Goal: Task Accomplishment & Management: Use online tool/utility

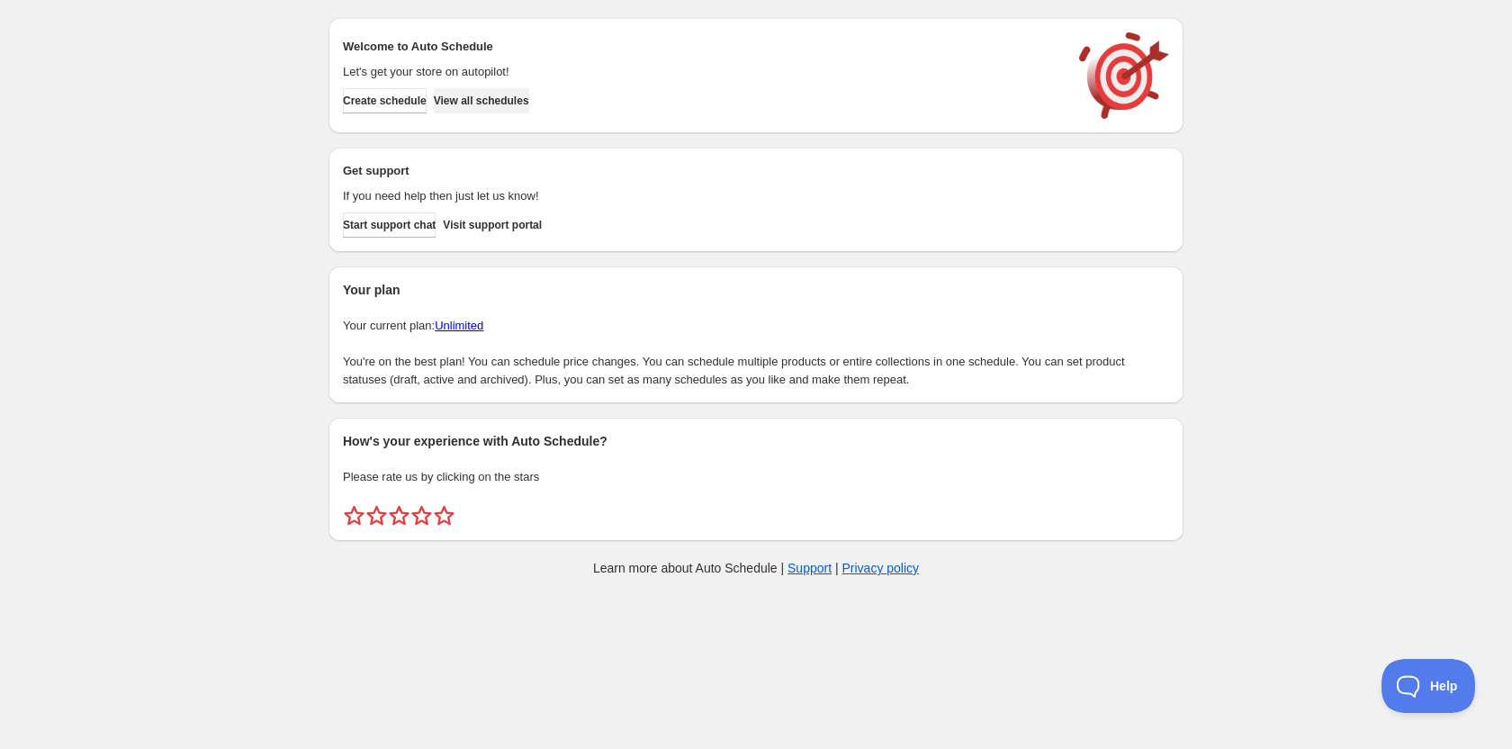
click at [501, 103] on span "View all schedules" at bounding box center [481, 101] width 95 height 14
click at [394, 102] on span "Create schedule" at bounding box center [385, 101] width 84 height 14
click at [405, 102] on span "Create schedule" at bounding box center [385, 101] width 84 height 14
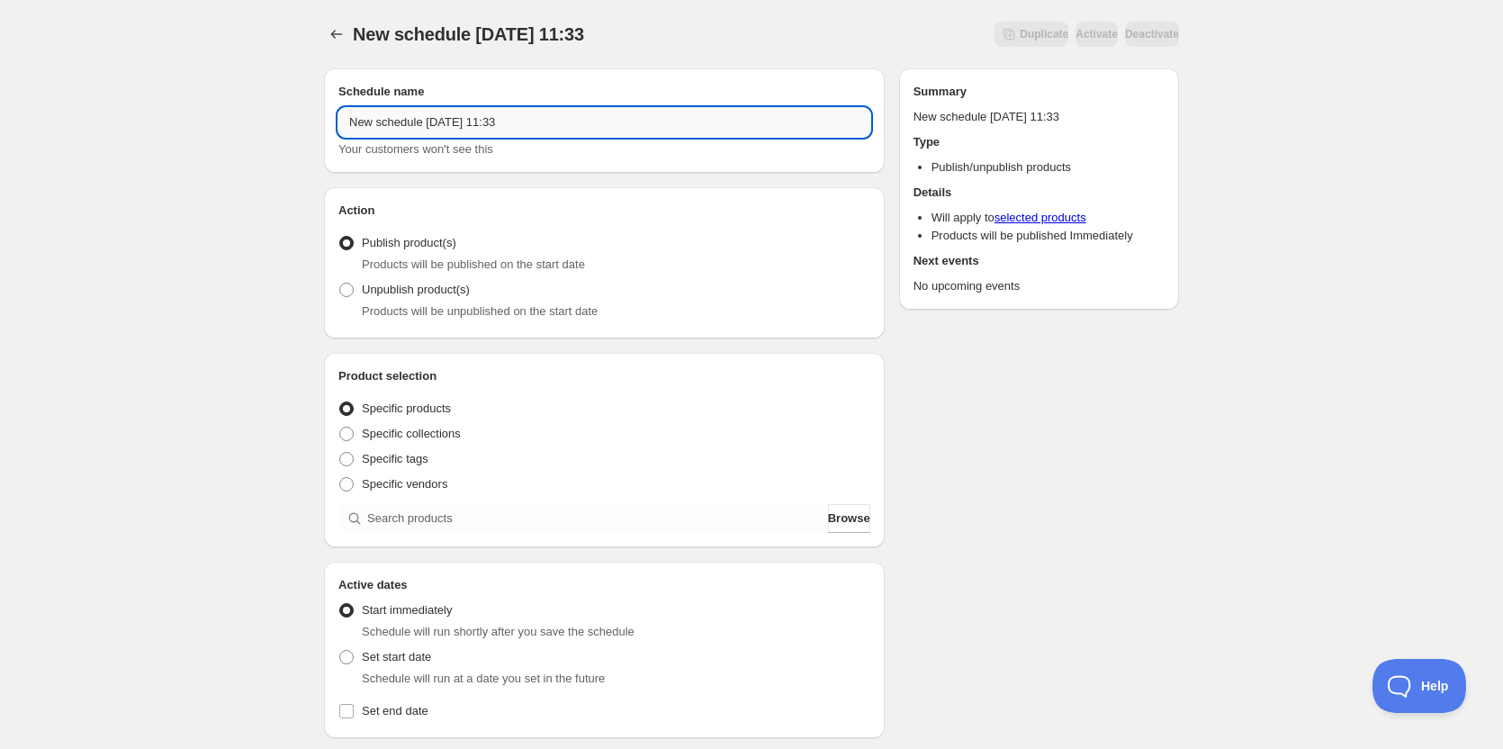
click at [556, 117] on input "New schedule [DATE] 11:33" at bounding box center [604, 122] width 532 height 29
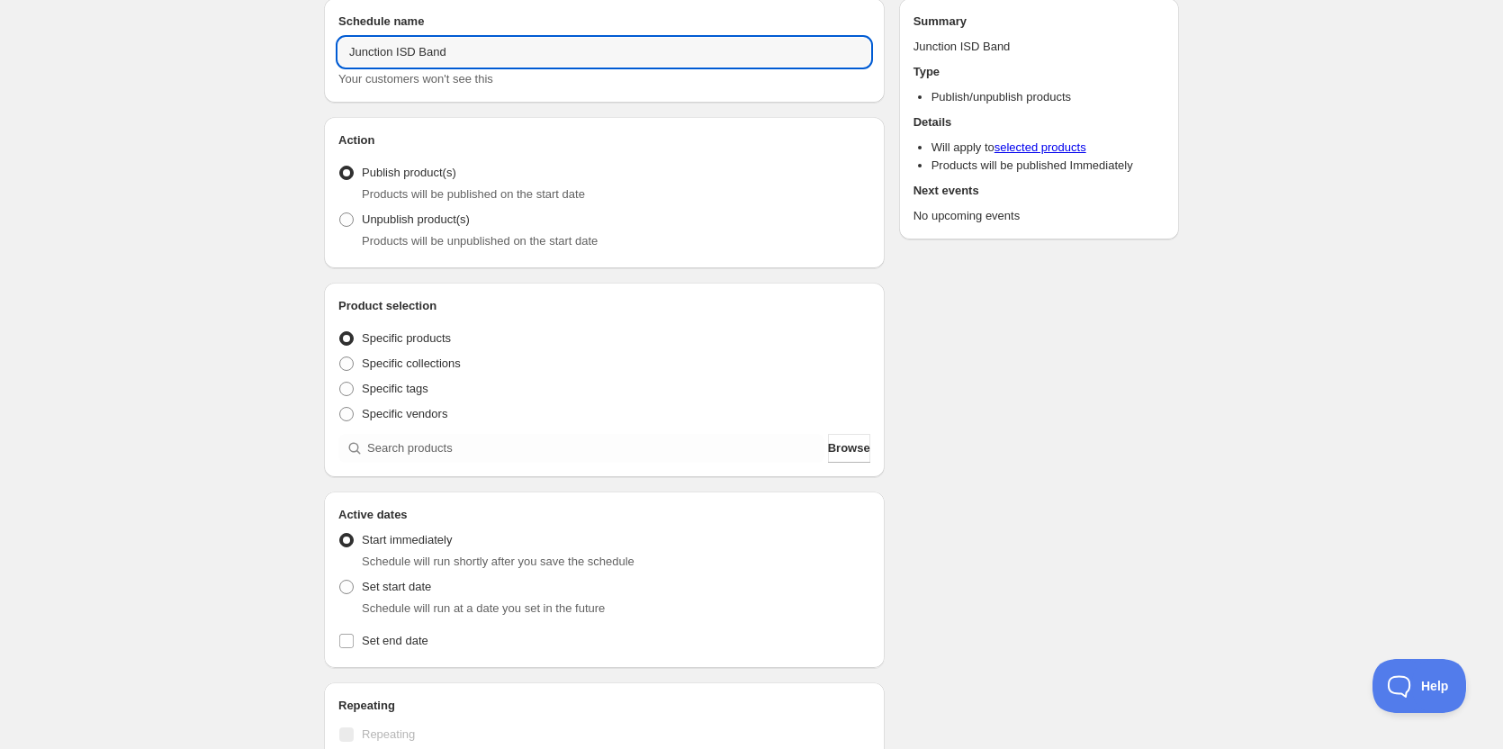
scroll to position [180, 0]
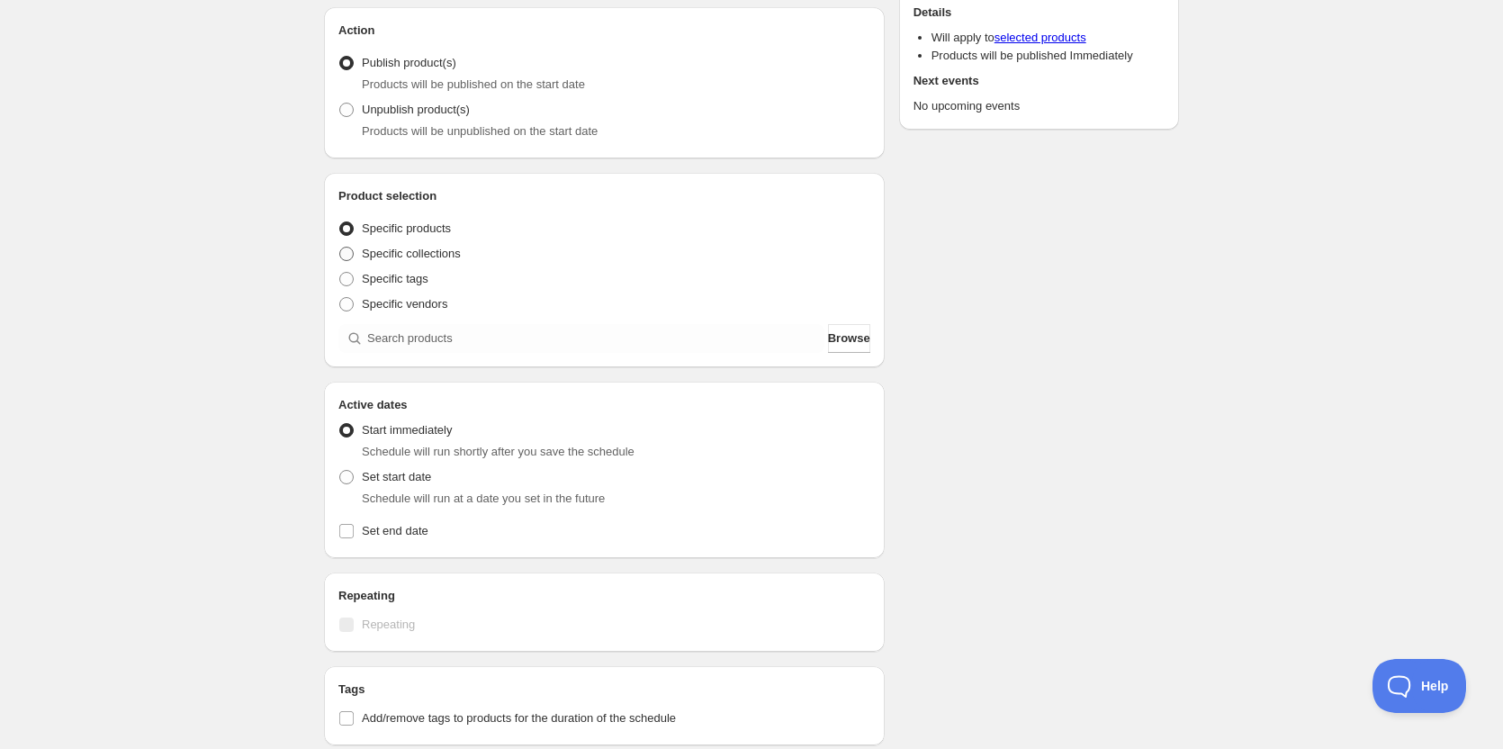
type input "Junction ISD Band"
click at [348, 250] on span at bounding box center [346, 254] width 14 height 14
click at [340, 247] on input "Specific collections" at bounding box center [339, 247] width 1 height 1
radio input "true"
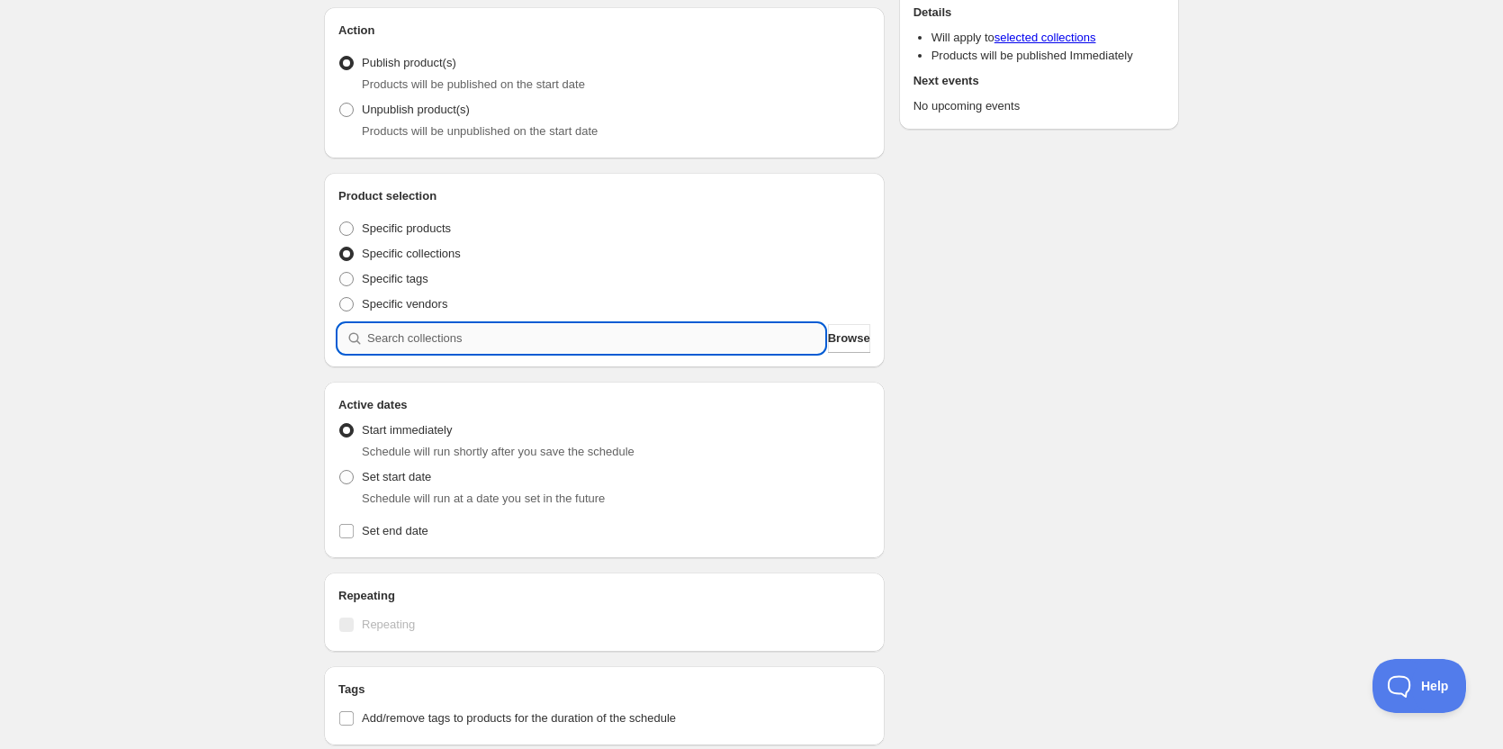
click at [460, 343] on input "search" at bounding box center [595, 338] width 457 height 29
type input "j"
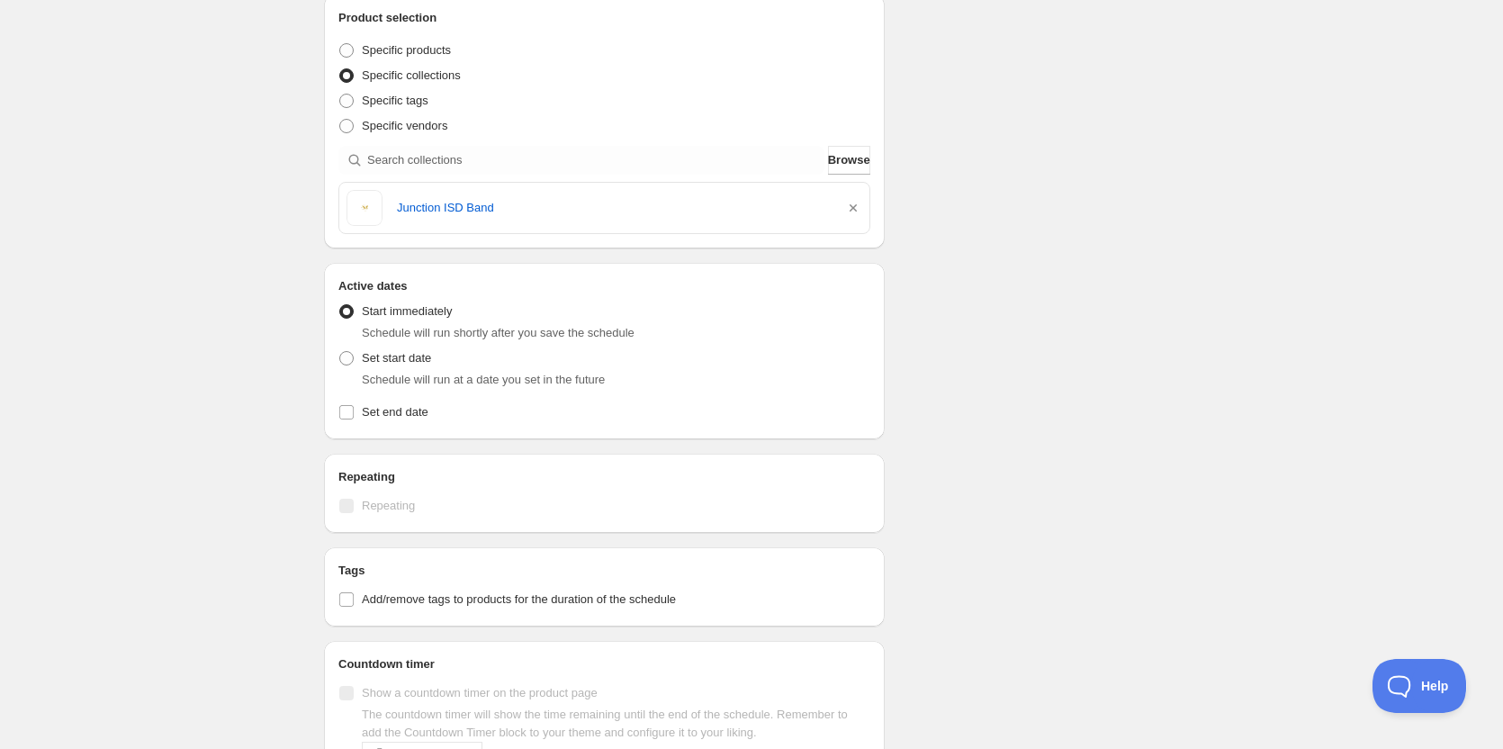
scroll to position [360, 0]
click at [383, 410] on span "Set end date" at bounding box center [395, 409] width 67 height 13
click at [354, 410] on input "Set end date" at bounding box center [346, 410] width 14 height 14
checkbox input "true"
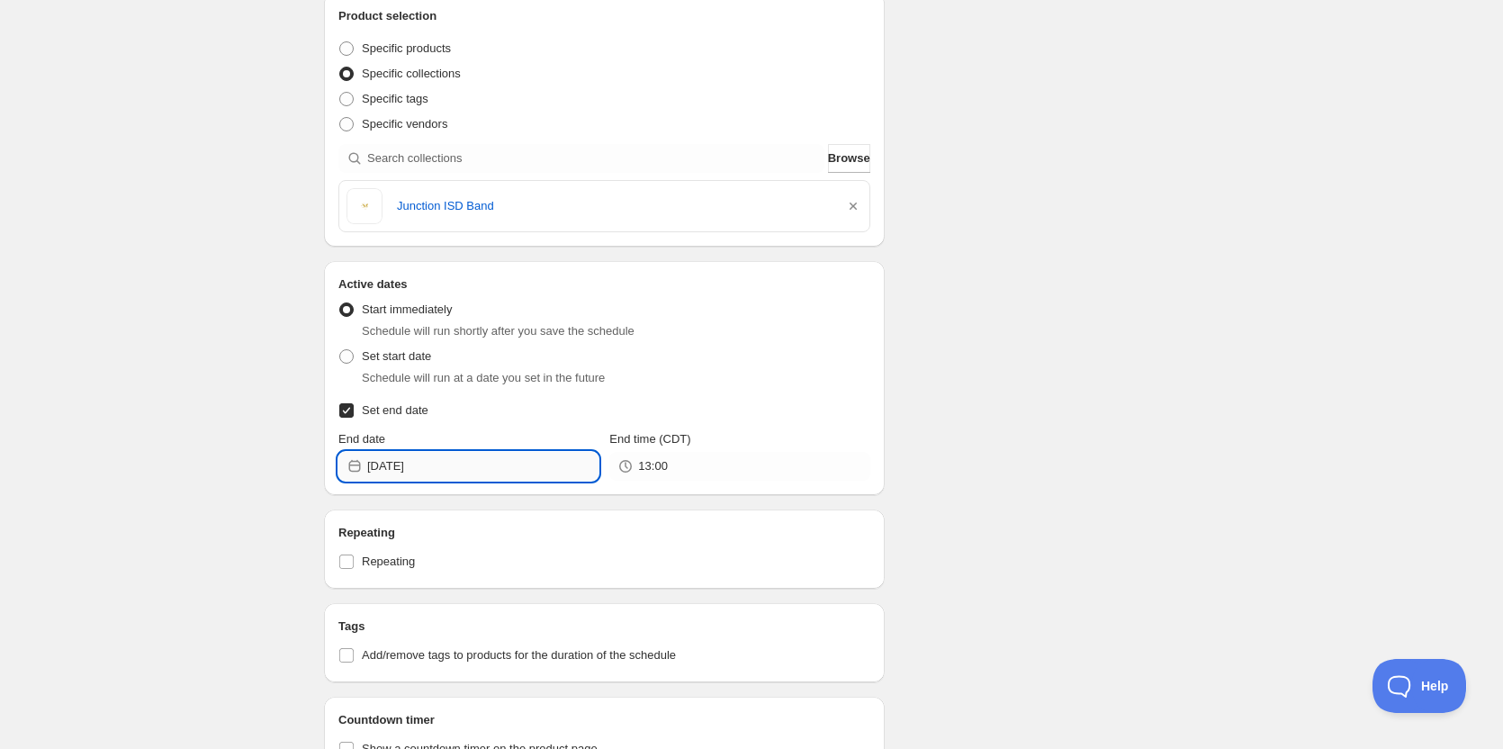
click at [473, 474] on input "2025-08-14" at bounding box center [482, 466] width 231 height 29
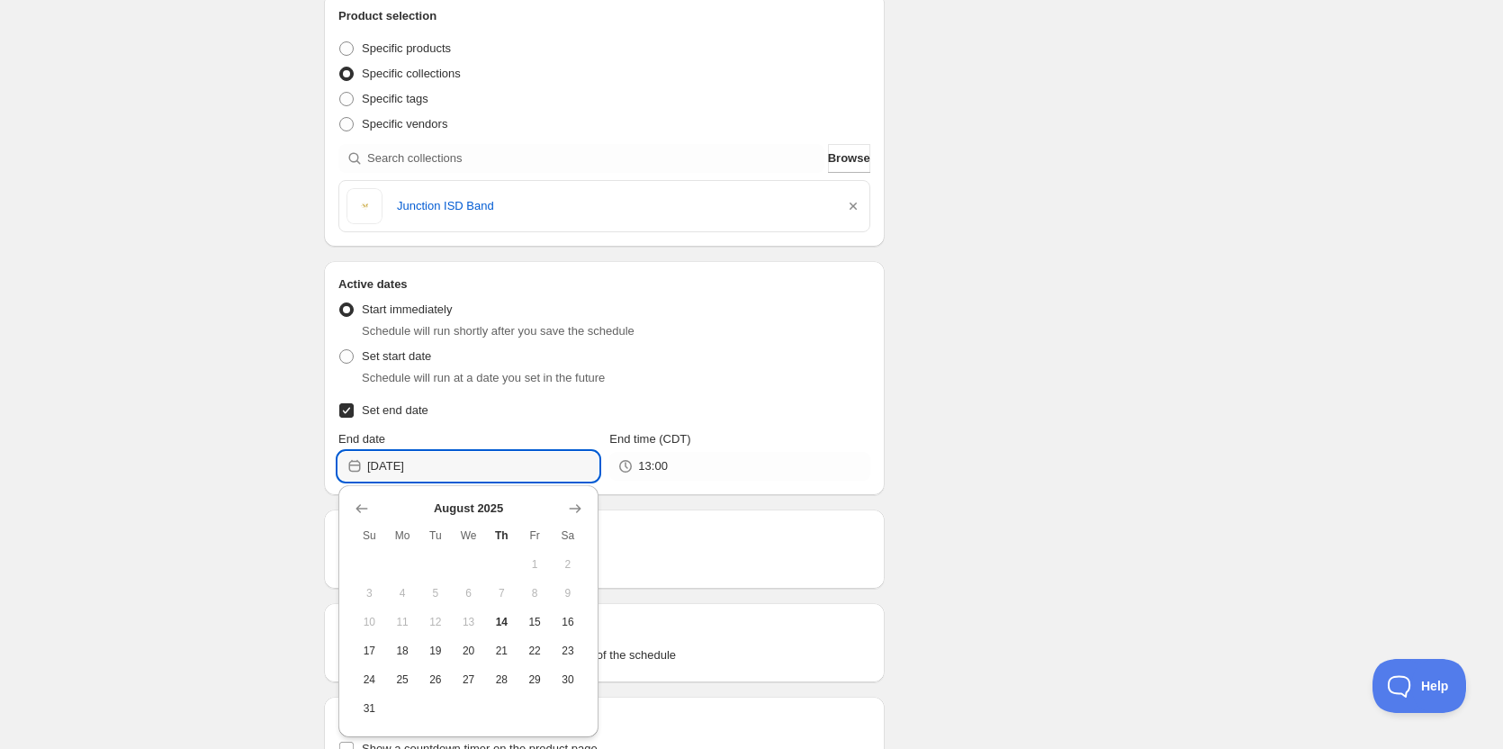
click at [368, 706] on span "31" at bounding box center [369, 708] width 19 height 14
type input "2025-08-31"
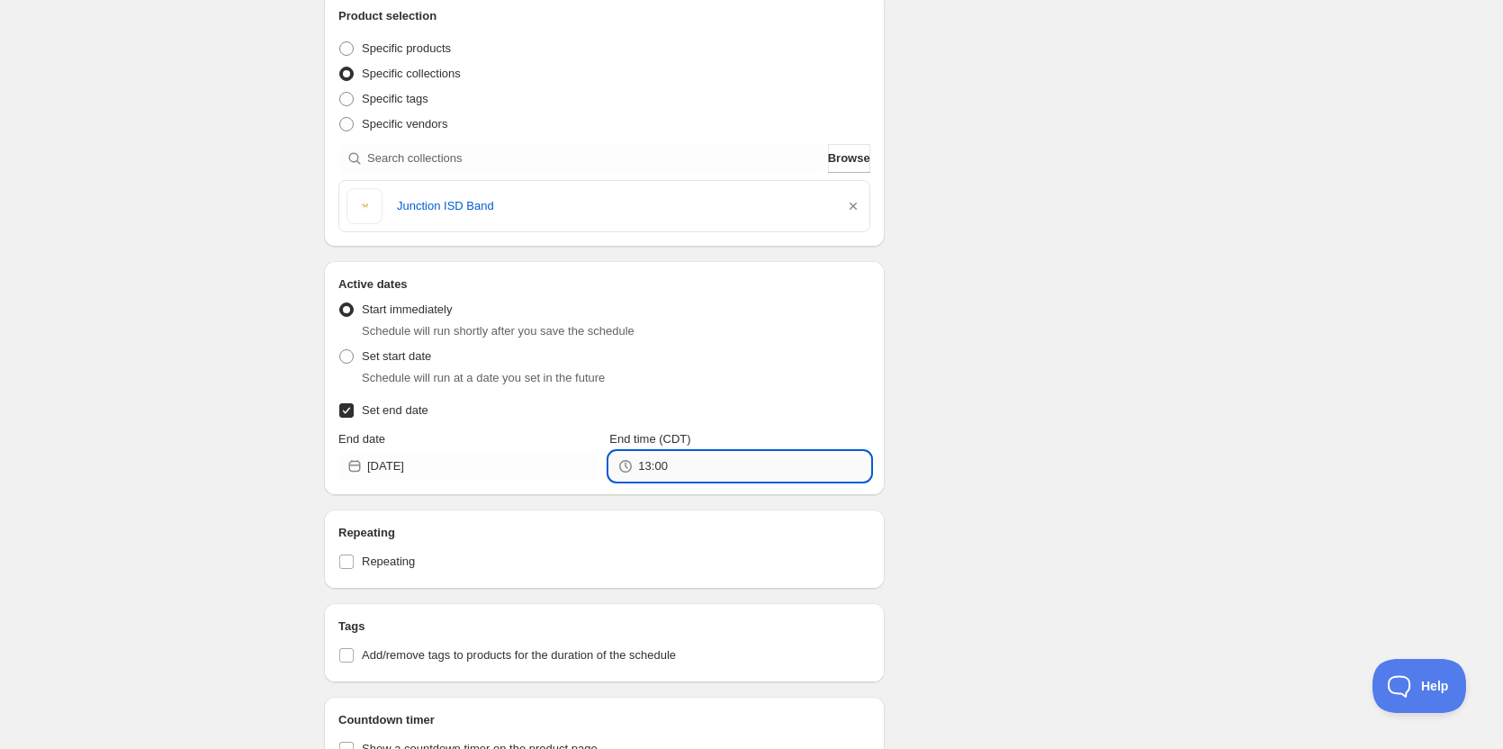
click at [724, 461] on input "13:00" at bounding box center [753, 466] width 231 height 29
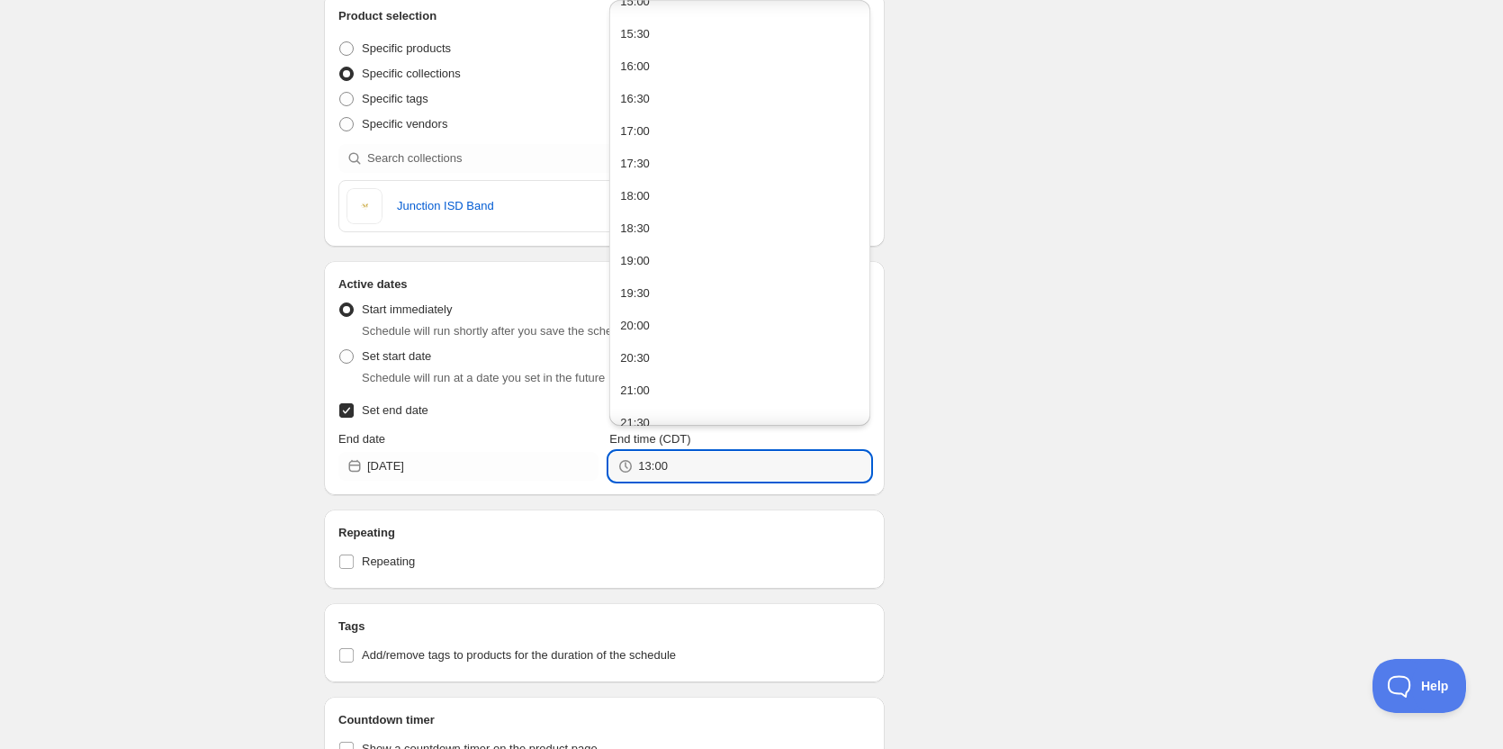
scroll to position [1136, 0]
click at [699, 402] on button "23:30" at bounding box center [739, 405] width 249 height 29
type input "23:30"
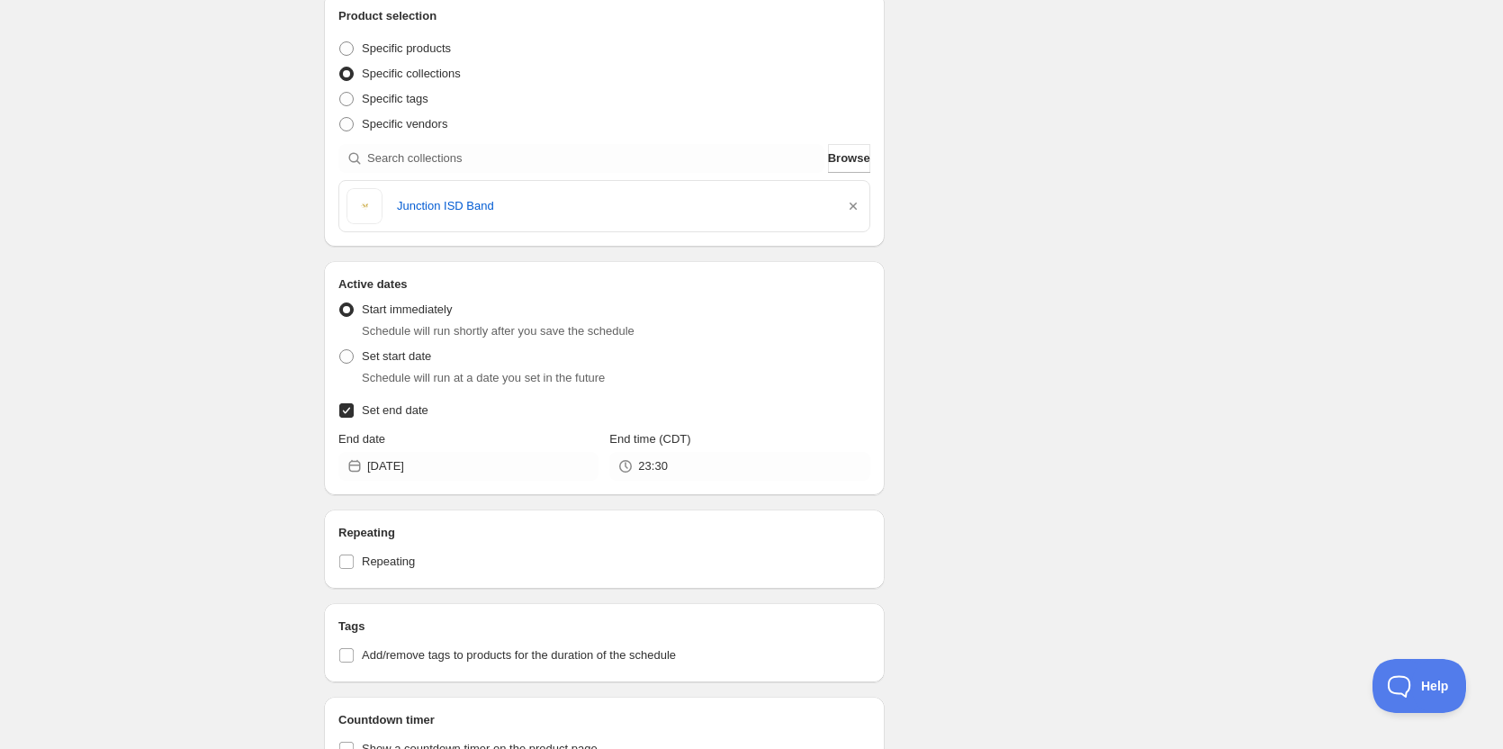
click at [931, 396] on div "Schedule name Junction ISD Band Your customers won't see this Action Action Pub…" at bounding box center [744, 436] width 869 height 1485
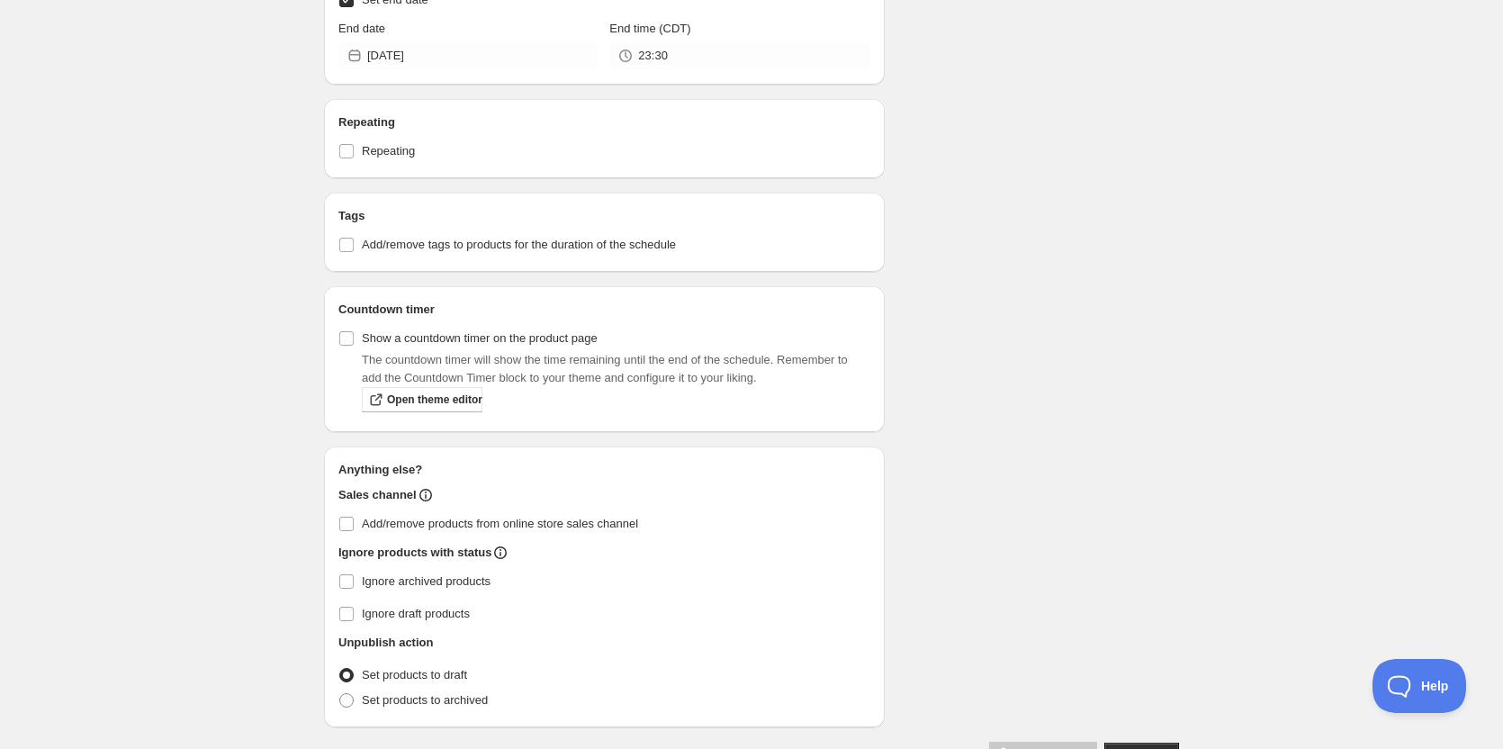
scroll to position [824, 0]
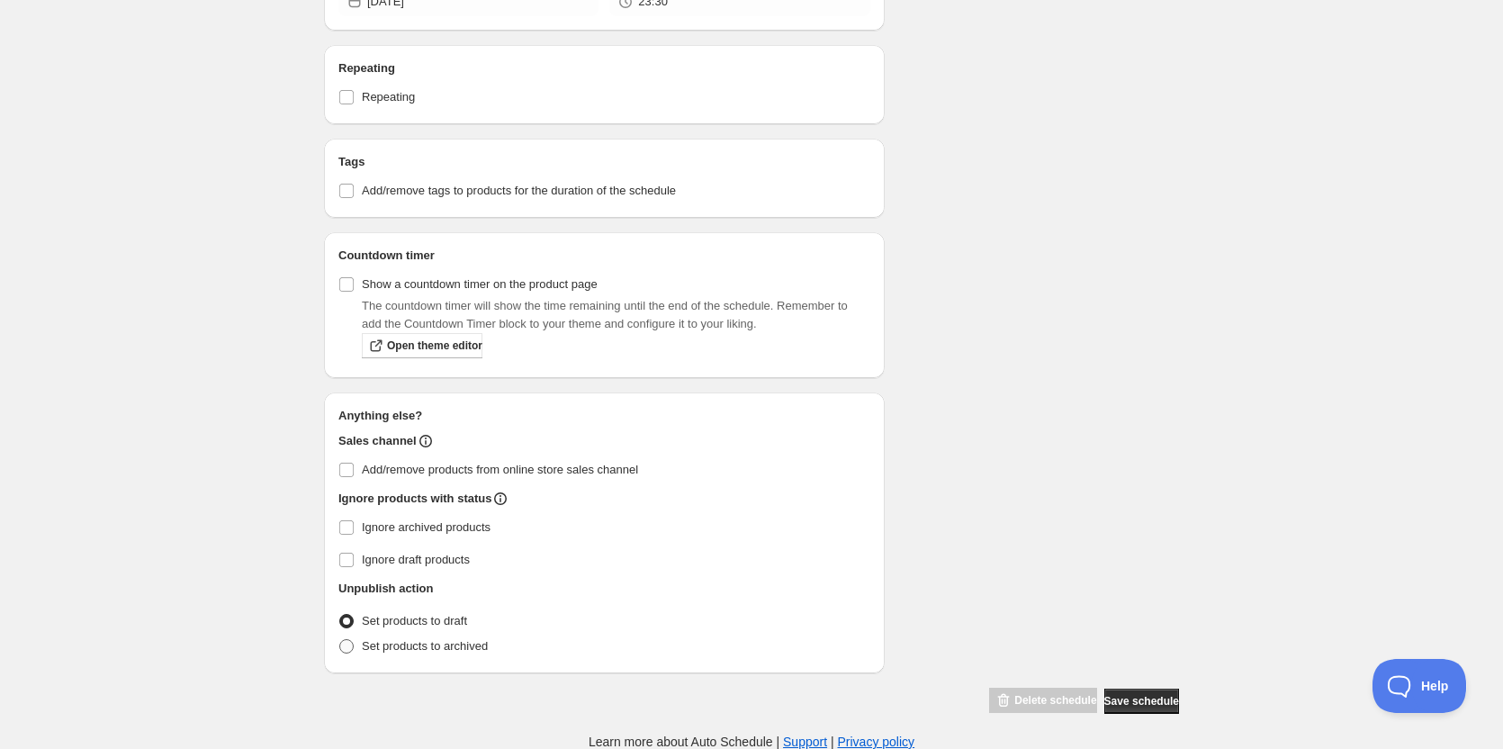
click at [382, 646] on span "Set products to archived" at bounding box center [425, 645] width 126 height 13
click at [340, 640] on input "Set products to archived" at bounding box center [339, 639] width 1 height 1
radio input "true"
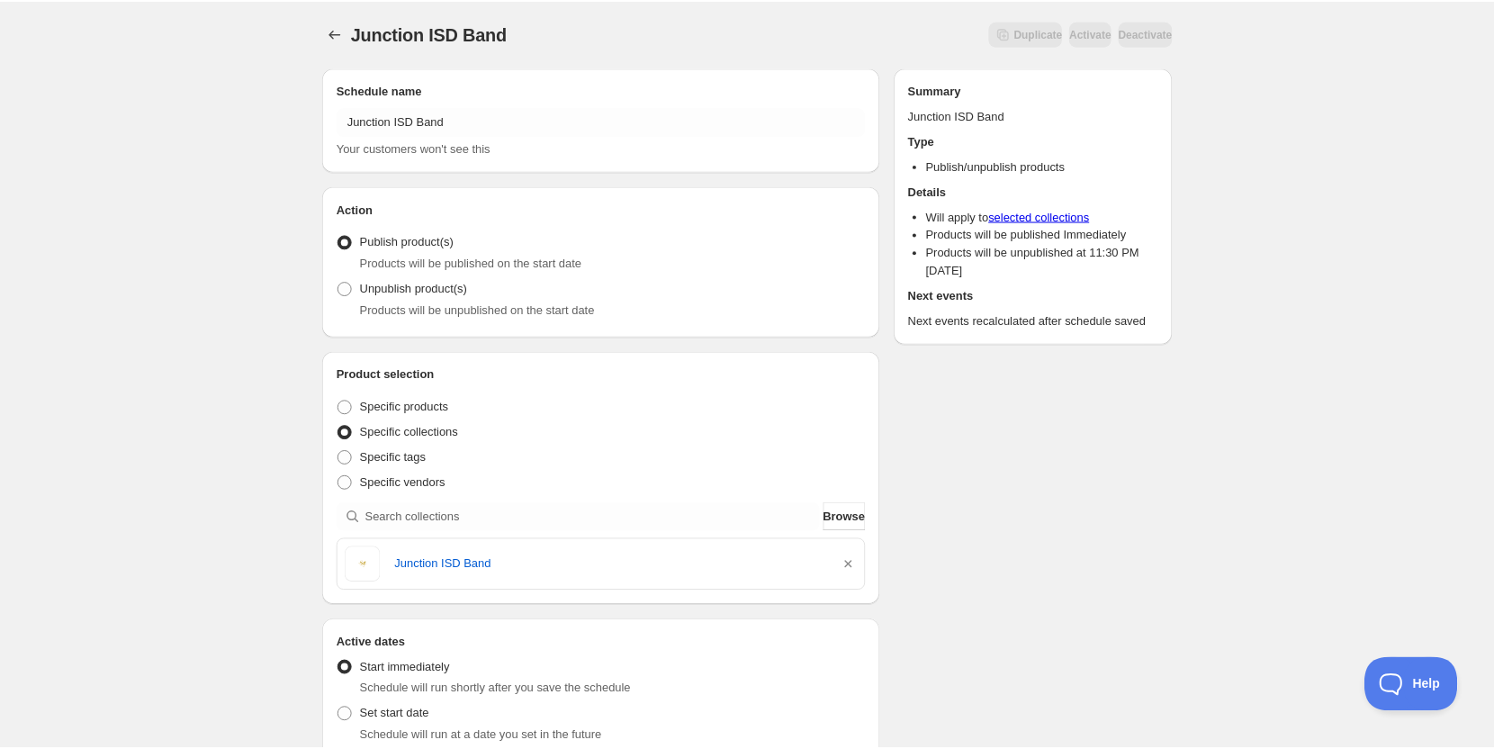
scroll to position [0, 0]
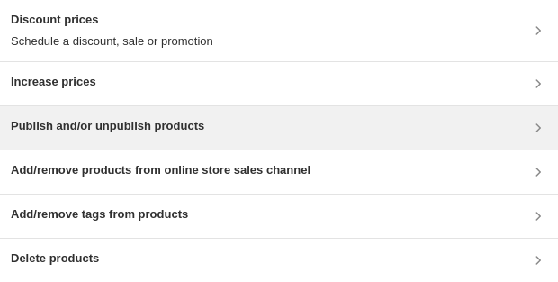
click at [223, 126] on div "Publish and/or unpublish products" at bounding box center [279, 128] width 536 height 22
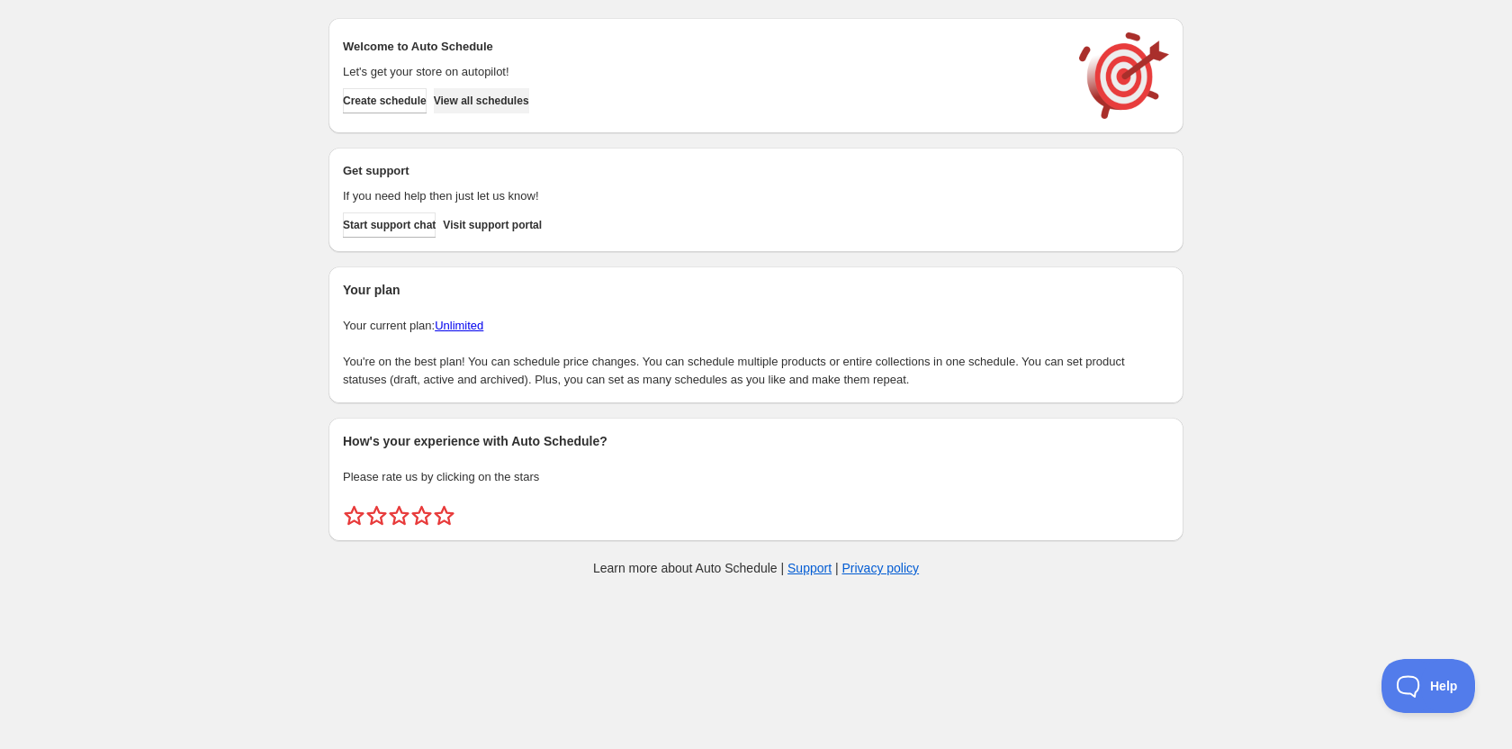
click at [529, 105] on span "View all schedules" at bounding box center [481, 101] width 95 height 14
click at [506, 90] on button "View all schedules" at bounding box center [481, 100] width 95 height 25
